Goal: Check status

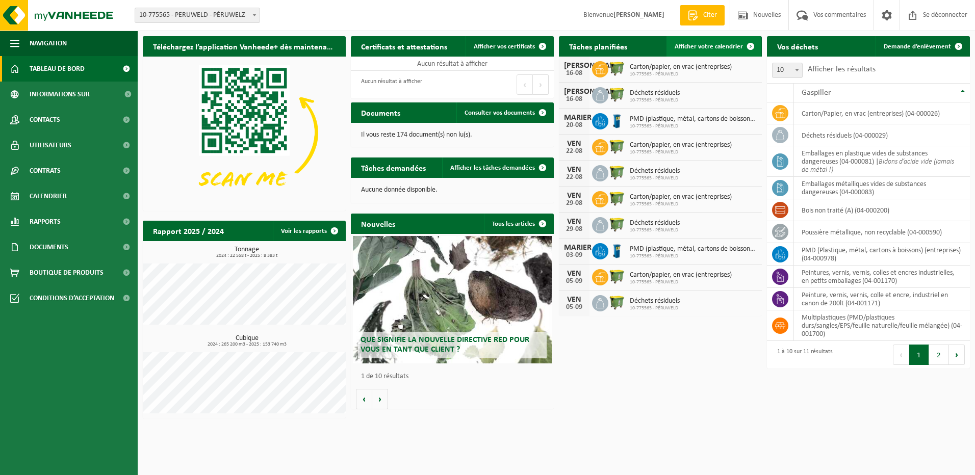
click at [711, 48] on span "Afficher votre calendrier" at bounding box center [709, 46] width 68 height 7
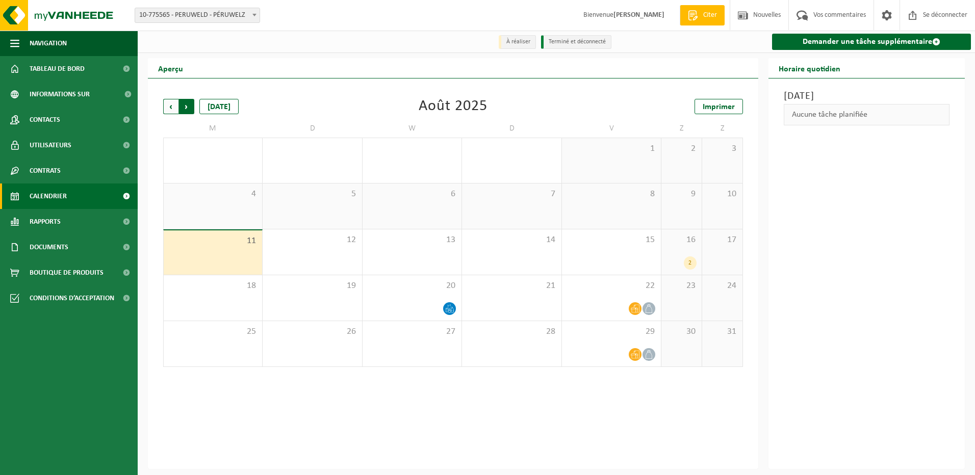
click at [172, 105] on span "Précédent" at bounding box center [170, 106] width 15 height 15
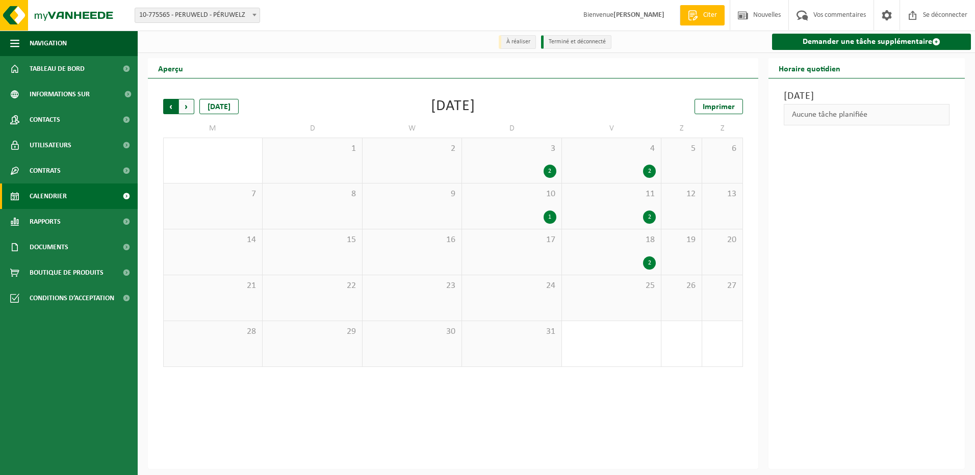
click at [186, 106] on span "Prochain" at bounding box center [186, 106] width 15 height 15
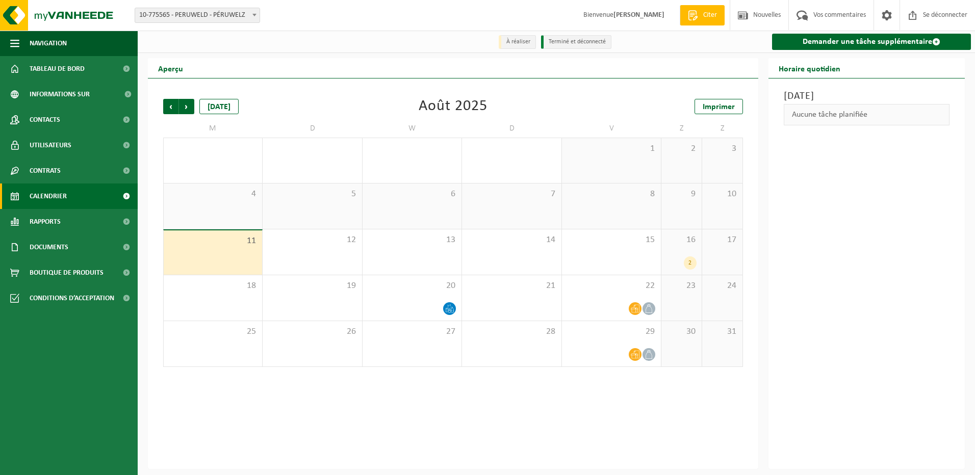
click at [689, 265] on div "2" at bounding box center [690, 263] width 13 height 13
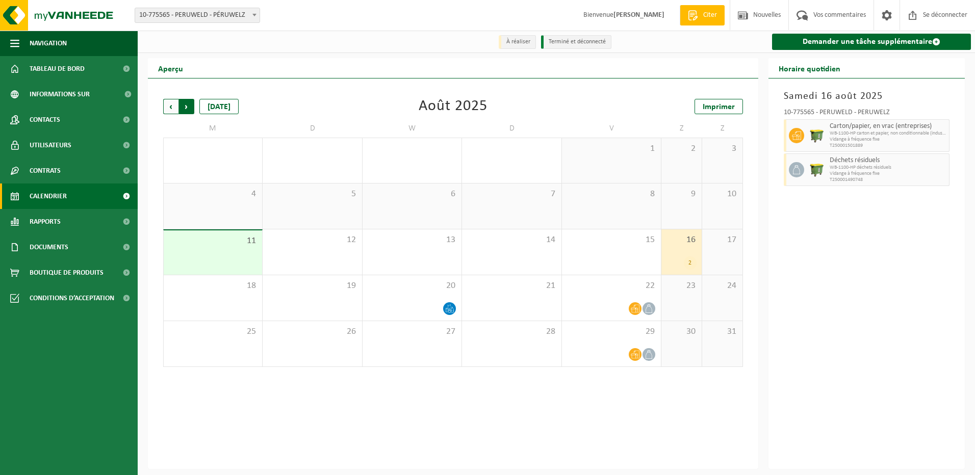
click at [176, 107] on span "Précédent" at bounding box center [170, 106] width 15 height 15
